Goal: Task Accomplishment & Management: Manage account settings

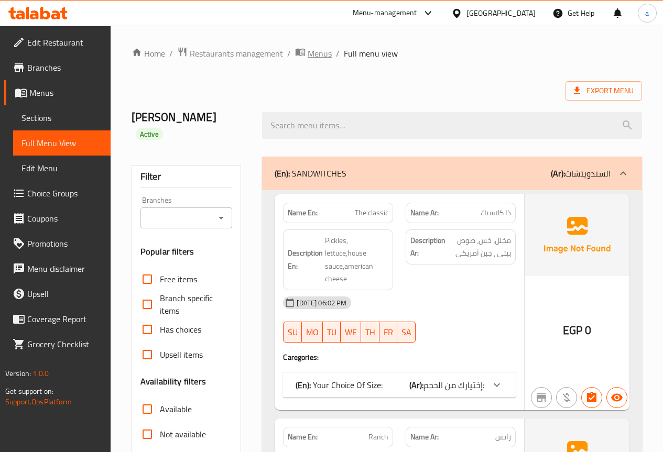
click at [311, 57] on span "Menus" at bounding box center [320, 53] width 24 height 13
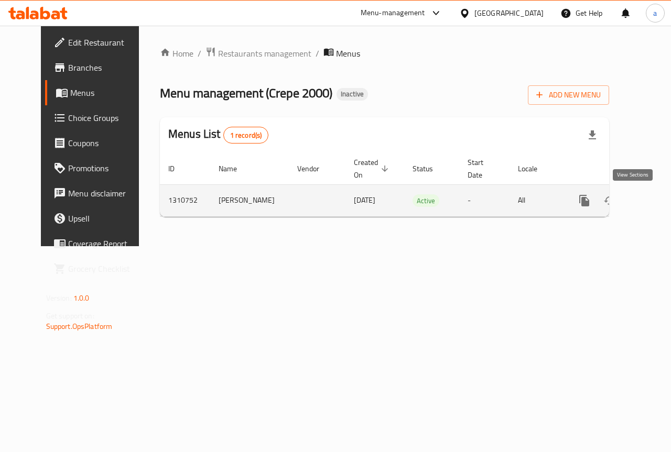
click at [655, 202] on icon "enhanced table" at bounding box center [659, 200] width 9 height 9
